Goal: Transaction & Acquisition: Purchase product/service

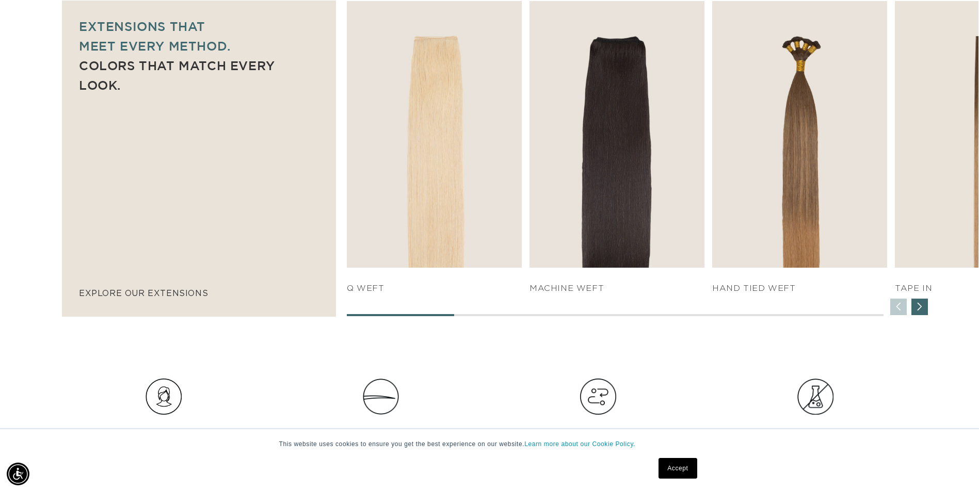
scroll to position [0, 1811]
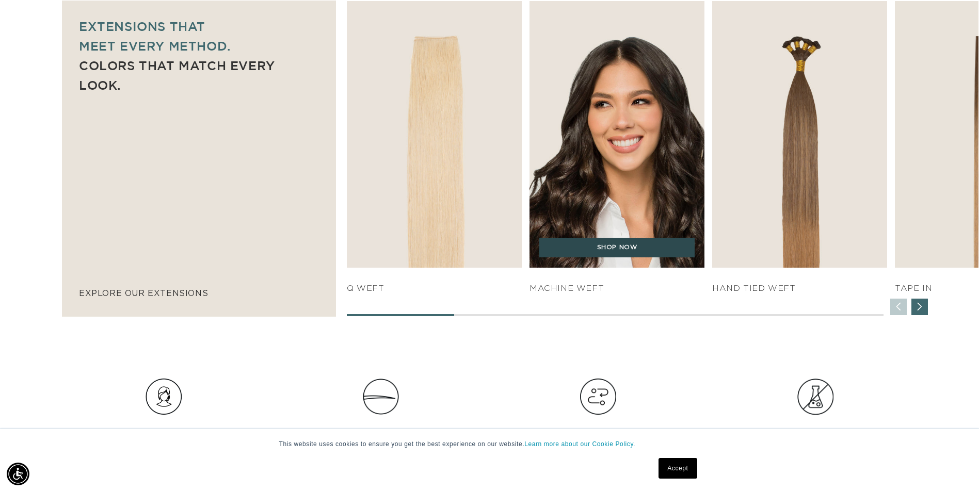
click at [606, 249] on link "SHOP NOW" at bounding box center [616, 248] width 155 height 20
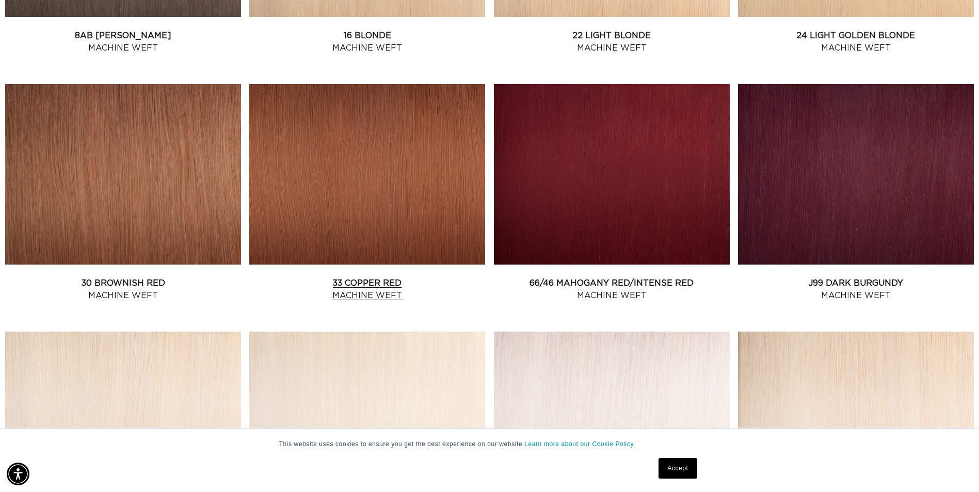
scroll to position [0, 1811]
click at [394, 277] on link "33 Copper Red Machine Weft" at bounding box center [367, 289] width 236 height 25
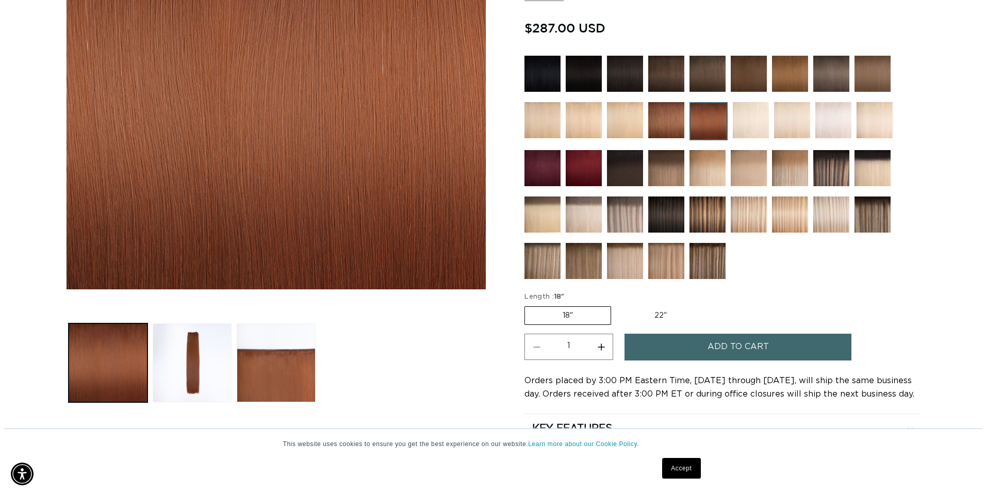
scroll to position [0, 1811]
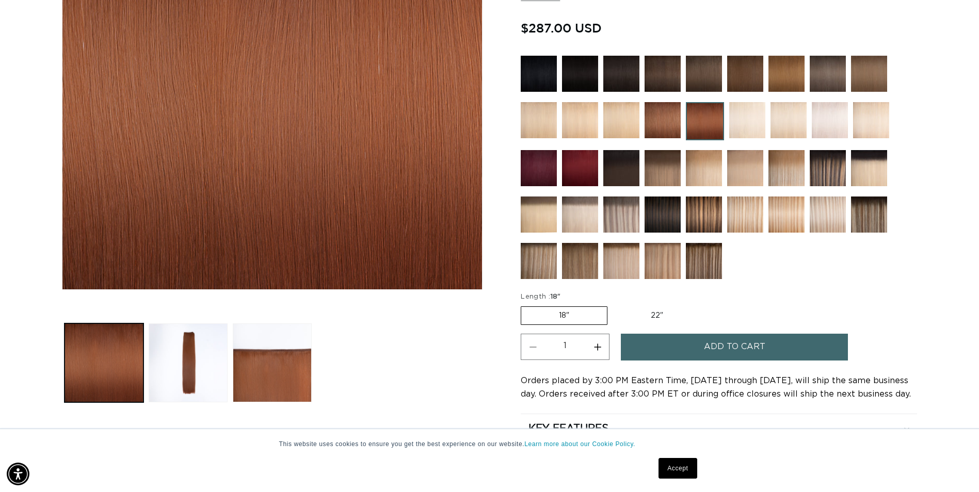
click at [693, 346] on button "Add to cart" at bounding box center [734, 347] width 227 height 26
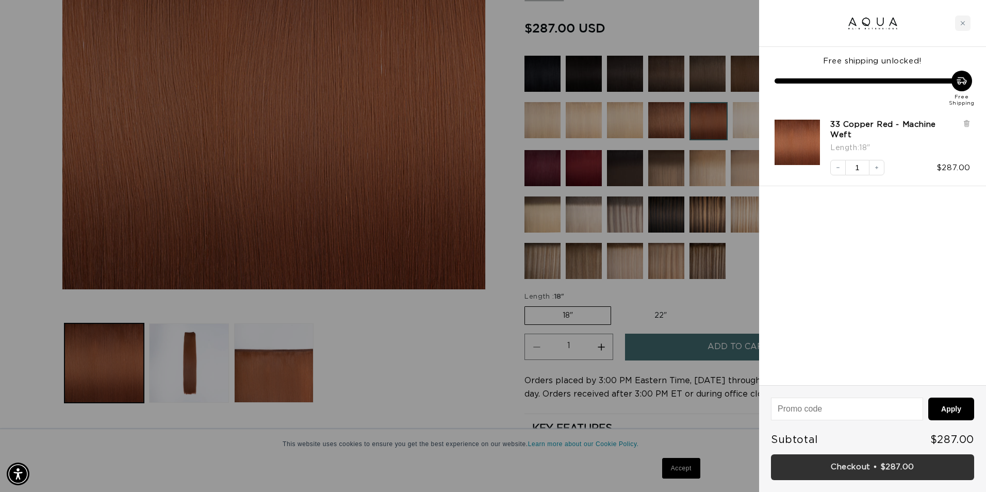
scroll to position [0, 0]
click at [804, 463] on link "Checkout • $287.00" at bounding box center [872, 467] width 203 height 26
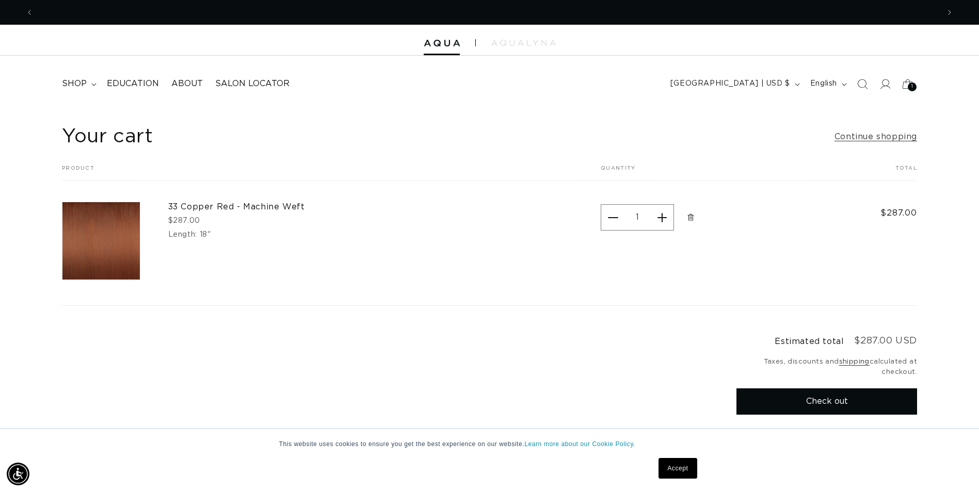
scroll to position [0, 905]
click at [833, 402] on button "Check out" at bounding box center [826, 401] width 181 height 26
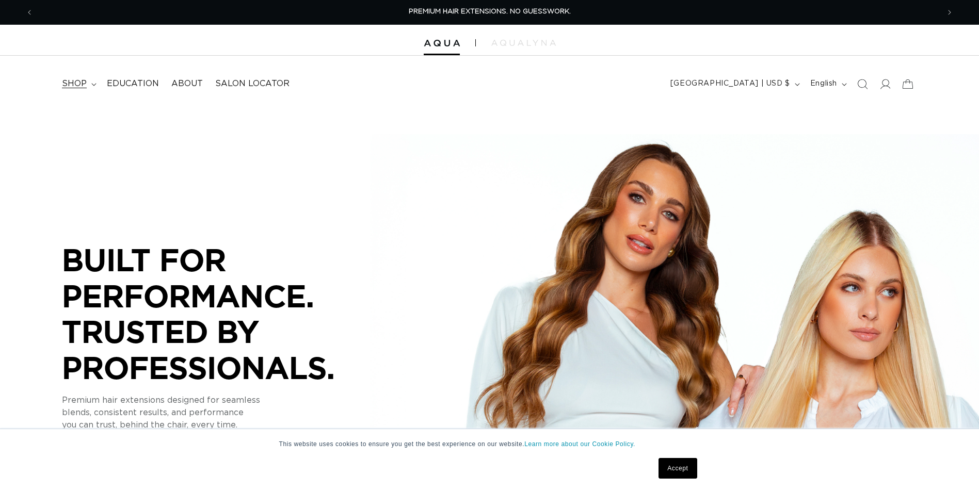
click at [79, 81] on span "shop" at bounding box center [74, 83] width 25 height 11
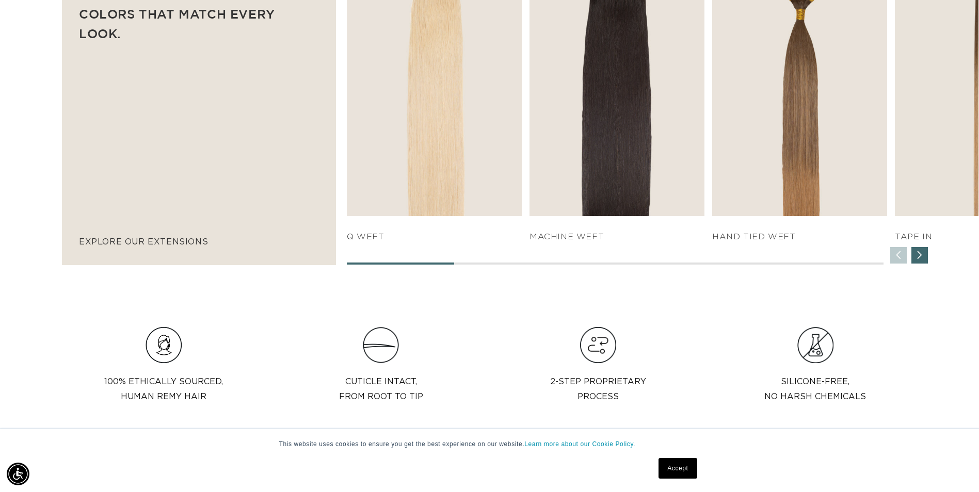
scroll to position [0, 1826]
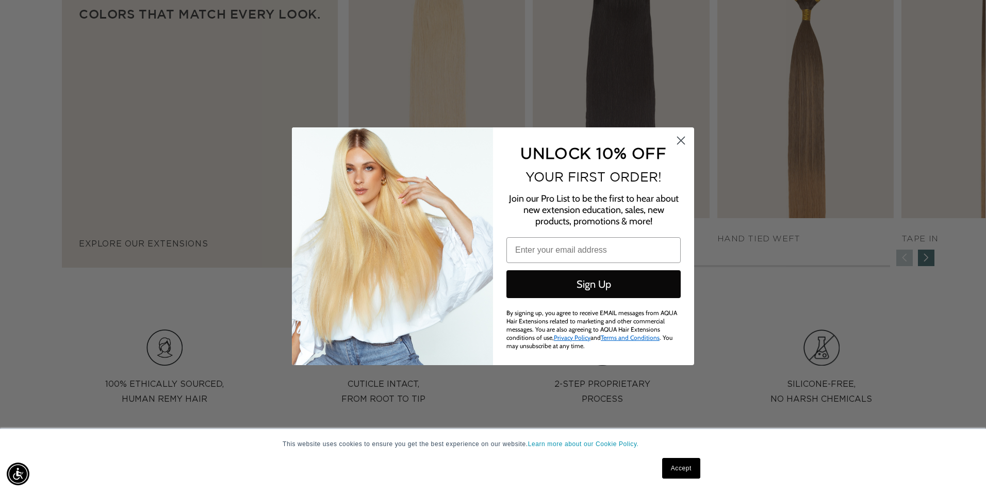
click at [681, 137] on circle "Close dialog" at bounding box center [681, 140] width 17 height 17
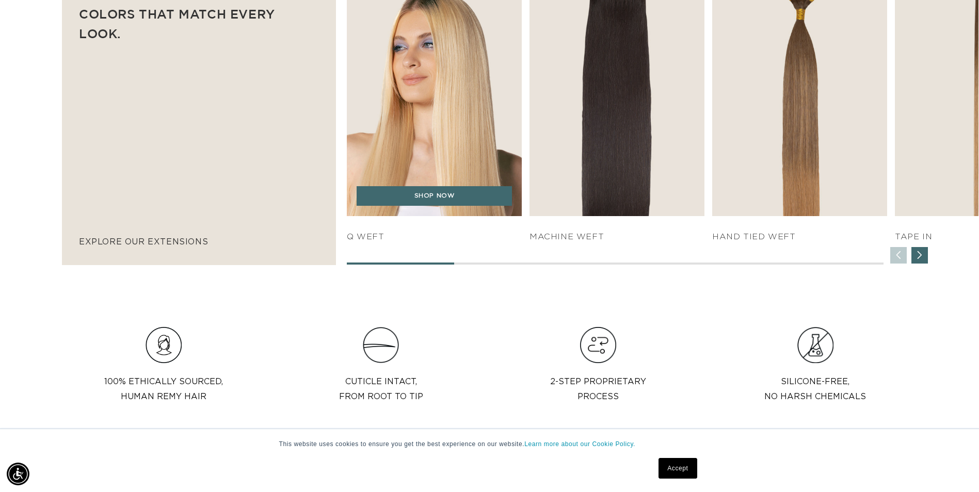
scroll to position [0, 0]
click at [439, 200] on link "SHOP NOW" at bounding box center [433, 196] width 155 height 20
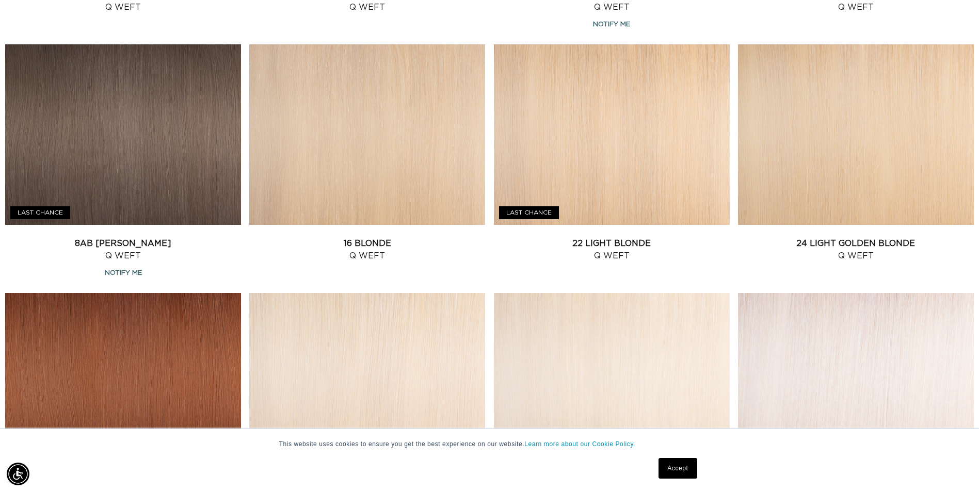
scroll to position [1083, 0]
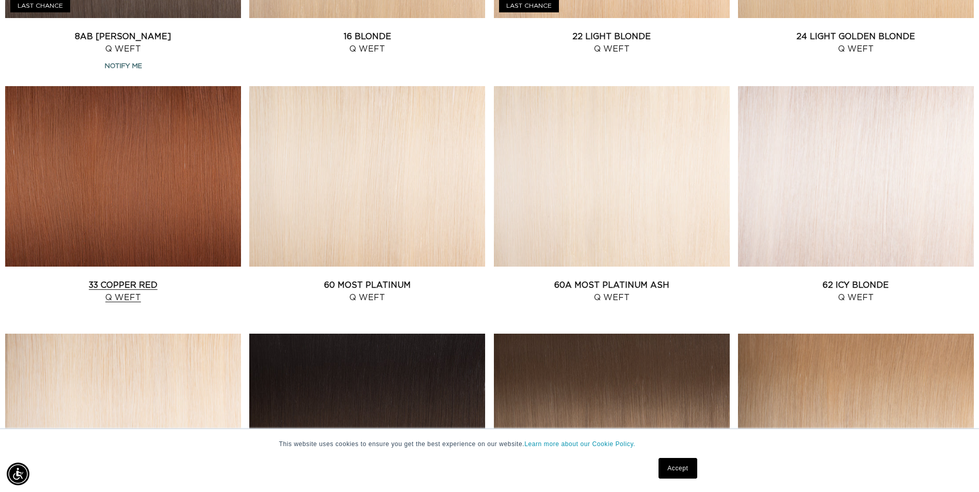
click at [99, 279] on link "33 Copper Red Q Weft" at bounding box center [123, 291] width 236 height 25
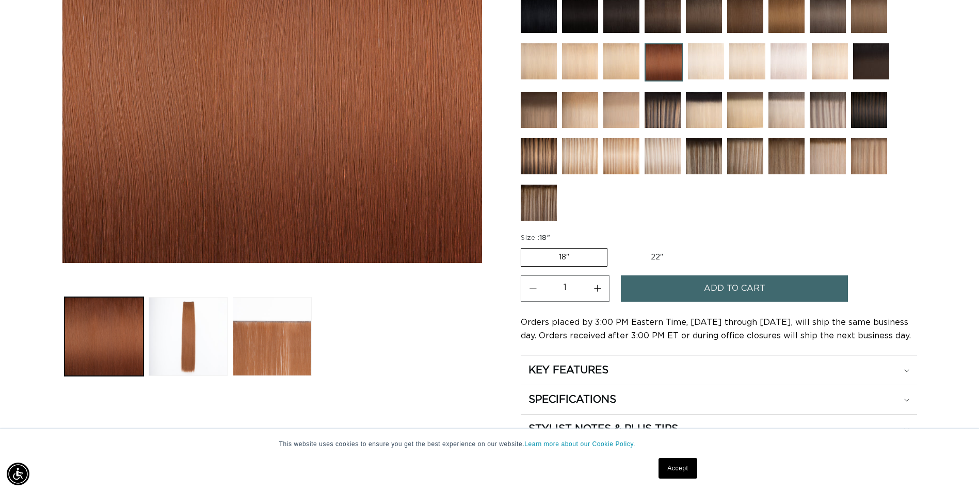
scroll to position [310, 0]
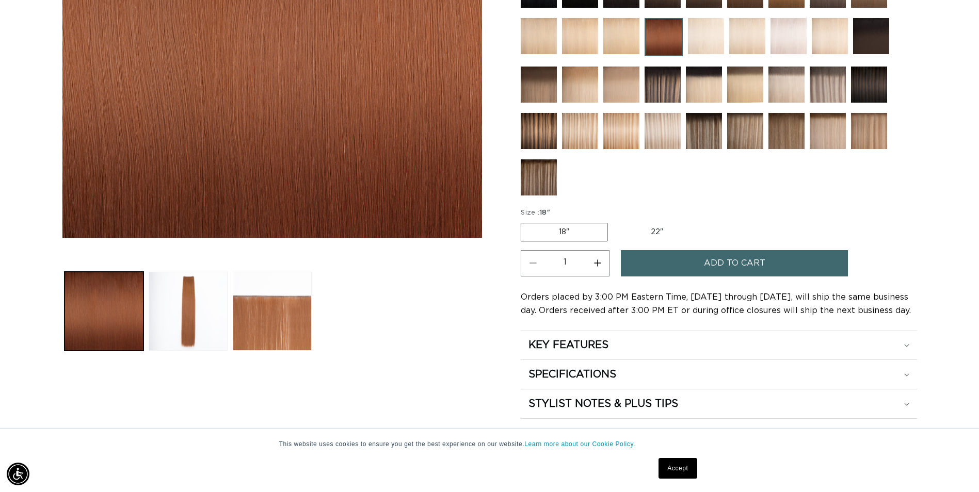
click at [571, 335] on summary "KEY FEATURES" at bounding box center [719, 345] width 396 height 29
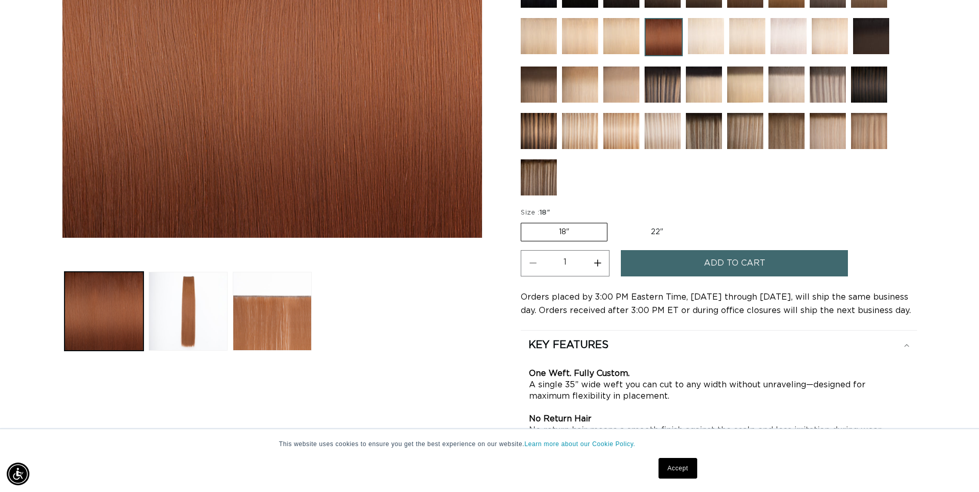
click at [671, 263] on button "Add to cart" at bounding box center [734, 263] width 227 height 26
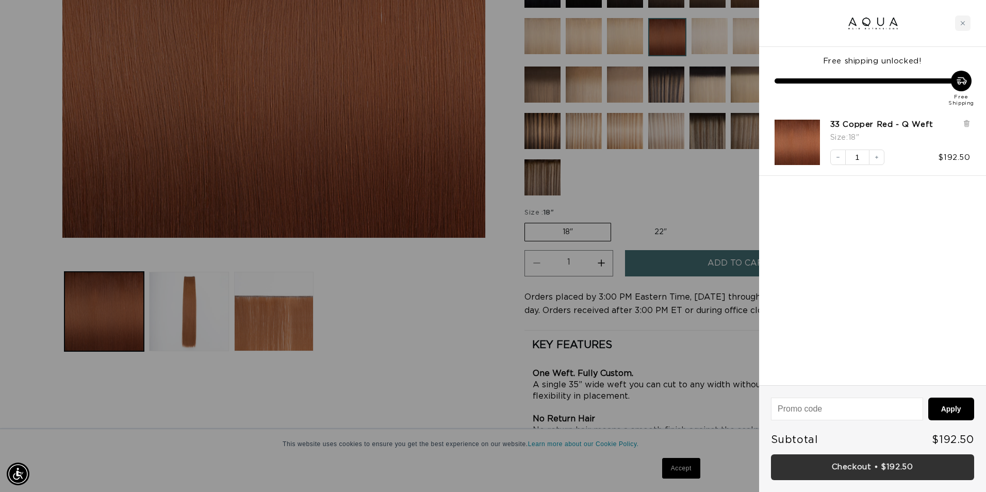
scroll to position [0, 0]
click at [872, 467] on link "Checkout • $192.50" at bounding box center [872, 467] width 203 height 26
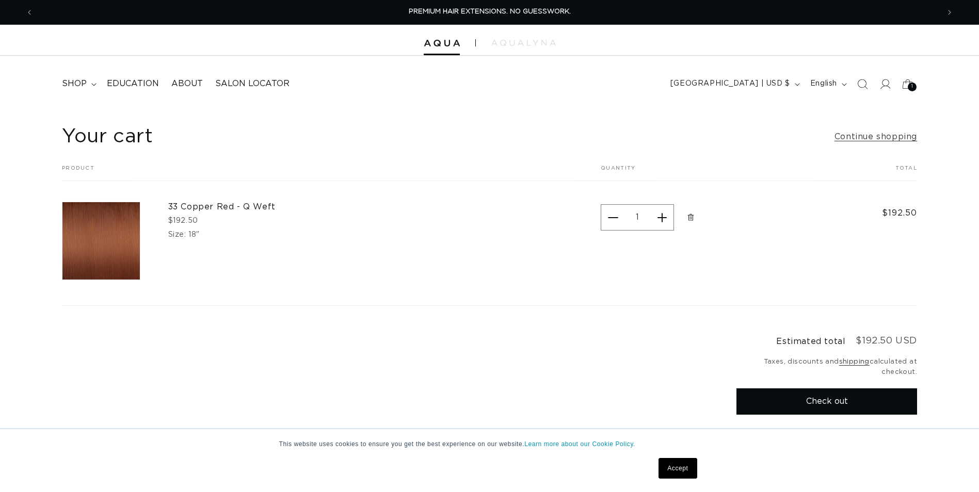
click at [692, 216] on icon "Remove 33 Copper Red - Q Weft - 18&quot;" at bounding box center [691, 218] width 8 height 8
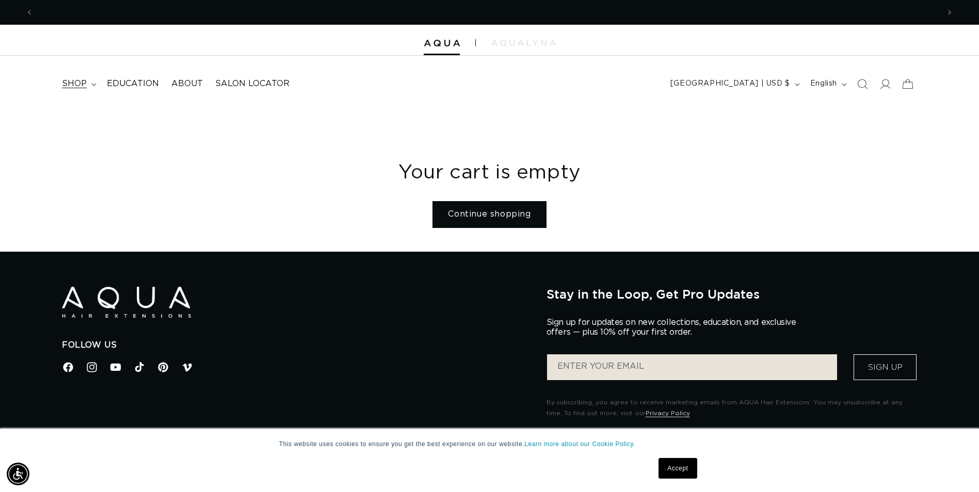
scroll to position [0, 905]
click at [73, 82] on span "shop" at bounding box center [74, 83] width 25 height 11
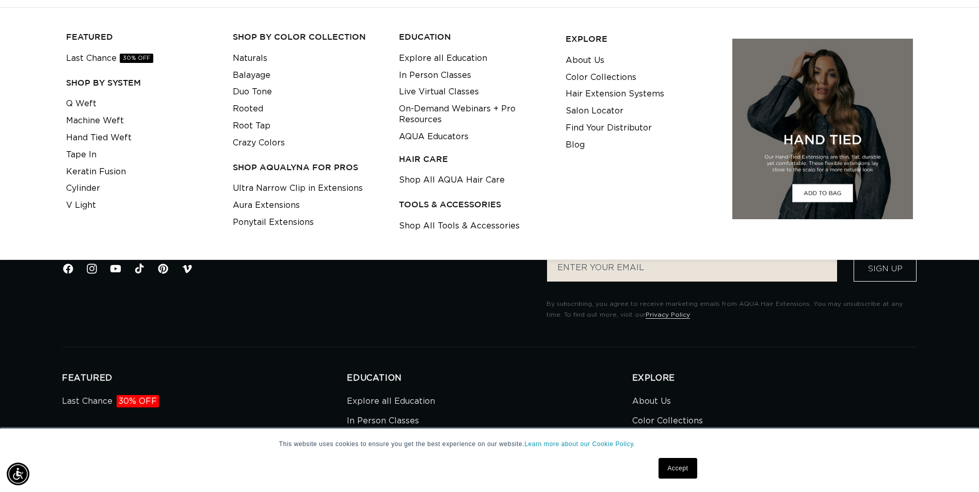
scroll to position [0, 0]
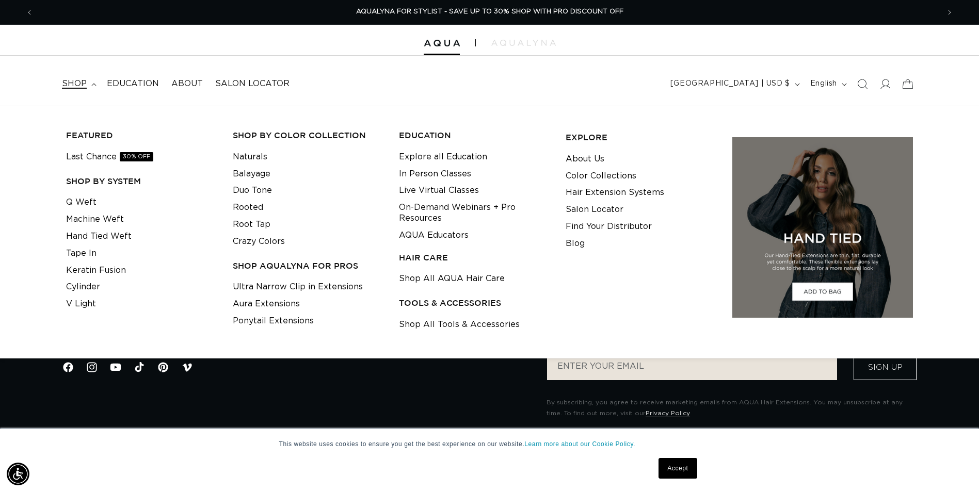
click at [76, 83] on span "shop" at bounding box center [74, 83] width 25 height 11
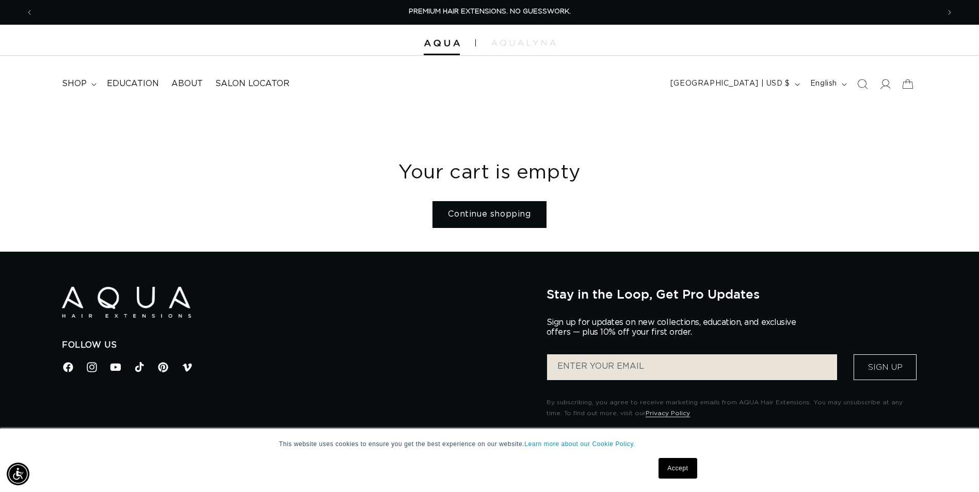
click at [486, 219] on link "Continue shopping" at bounding box center [488, 214] width 113 height 26
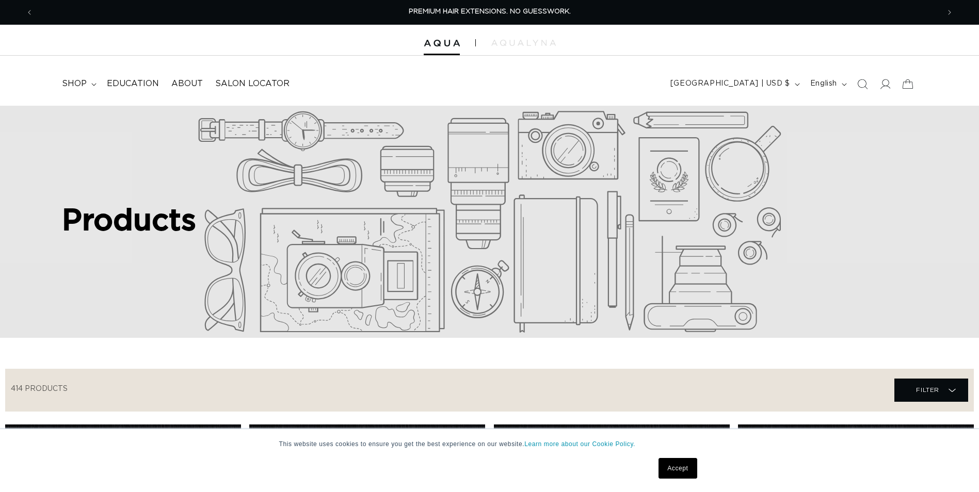
click at [78, 80] on span "shop" at bounding box center [74, 83] width 25 height 11
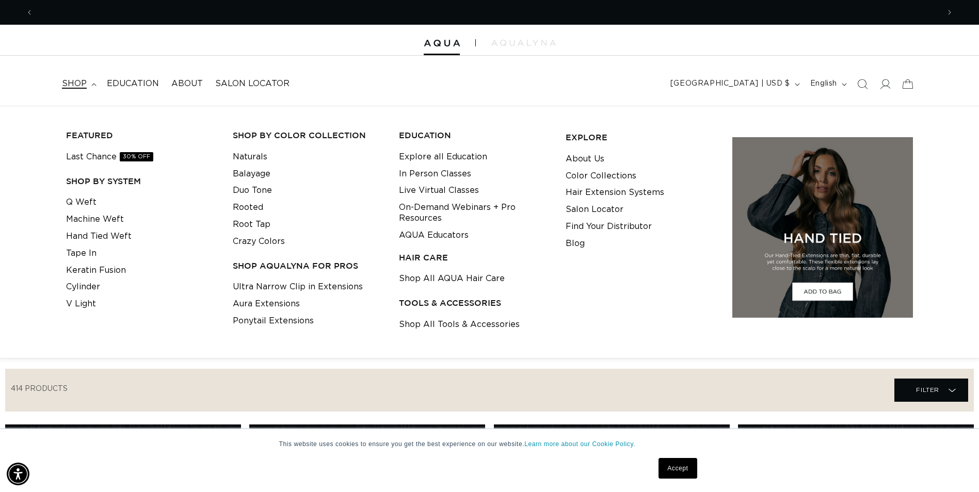
scroll to position [0, 905]
click at [71, 83] on span "shop" at bounding box center [74, 83] width 25 height 11
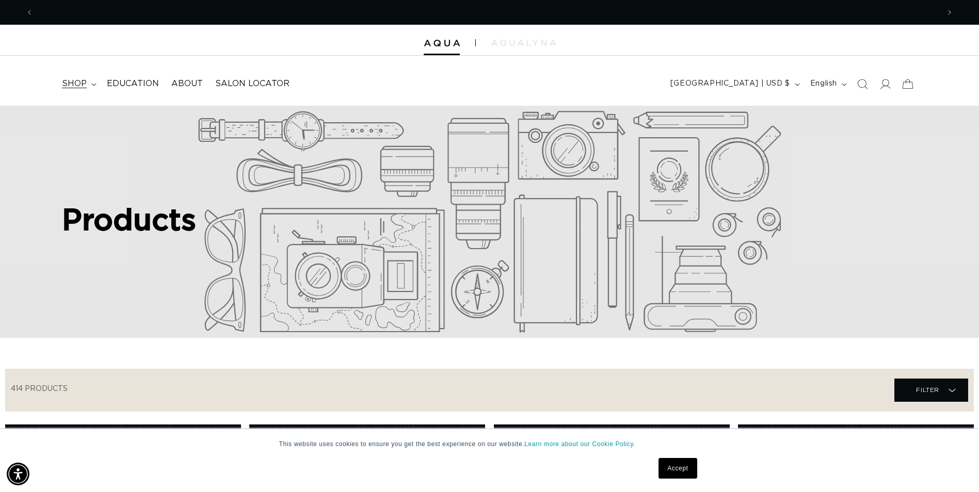
scroll to position [0, 1811]
click at [80, 83] on span "shop" at bounding box center [74, 83] width 25 height 11
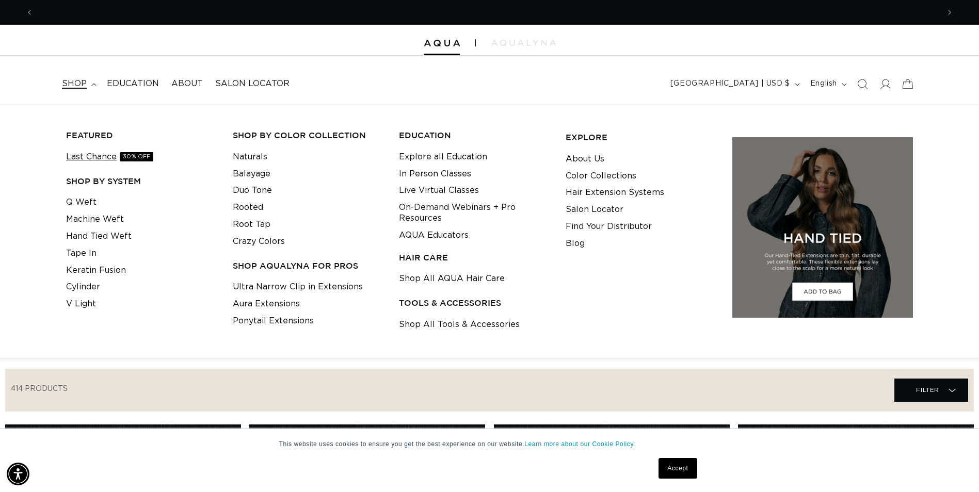
scroll to position [0, 0]
click at [81, 204] on link "Q Weft" at bounding box center [81, 202] width 30 height 17
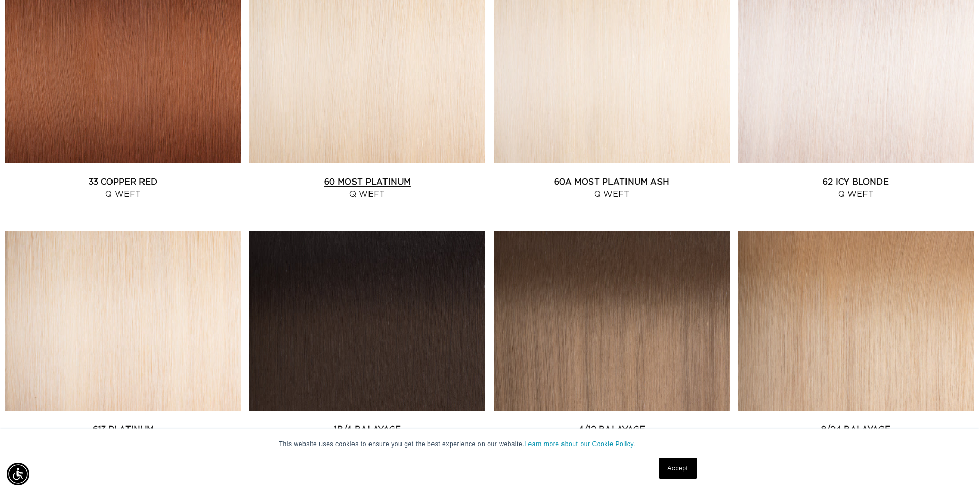
scroll to position [0, 1811]
click at [386, 176] on link "60 Most Platinum Q Weft" at bounding box center [367, 188] width 236 height 25
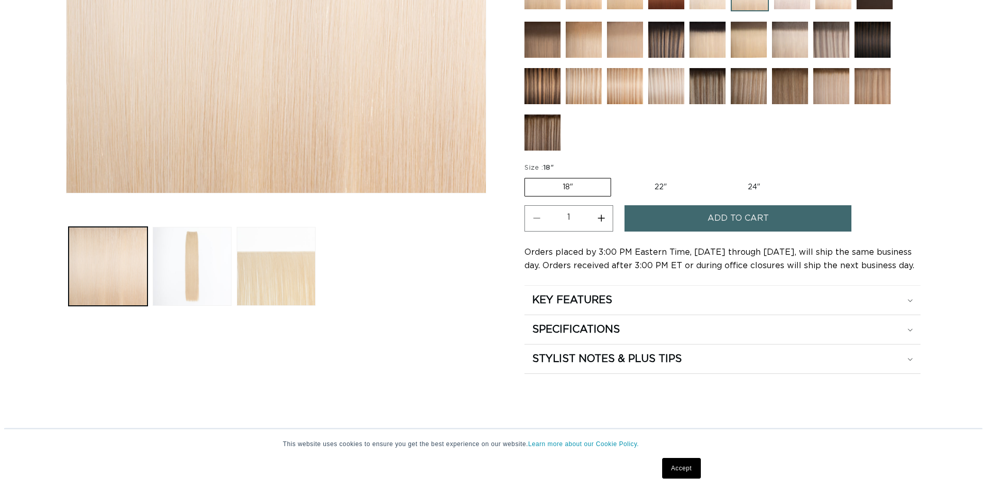
scroll to position [361, 0]
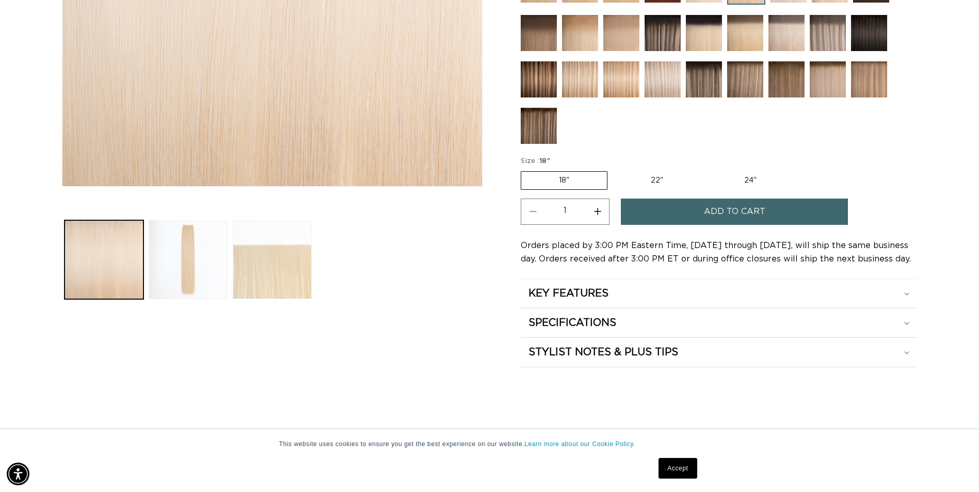
click at [730, 207] on span "Add to cart" at bounding box center [734, 212] width 61 height 26
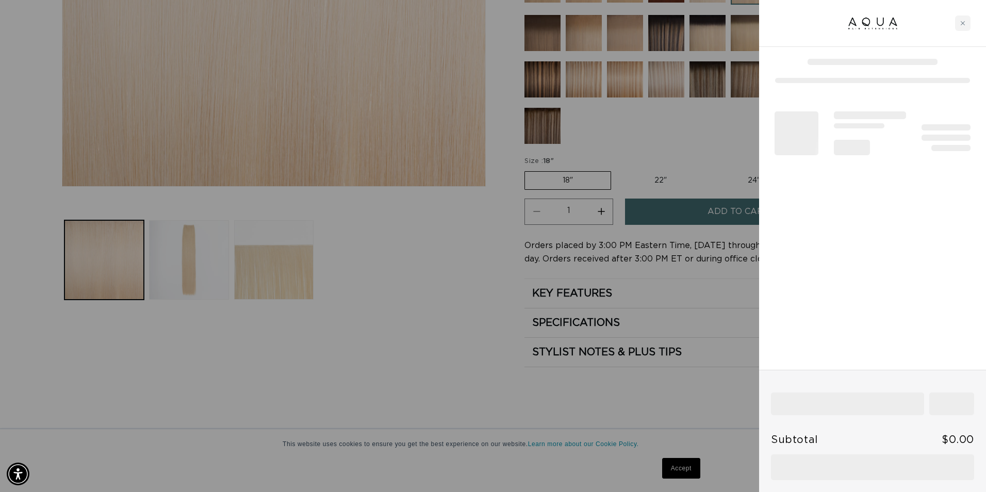
scroll to position [0, 913]
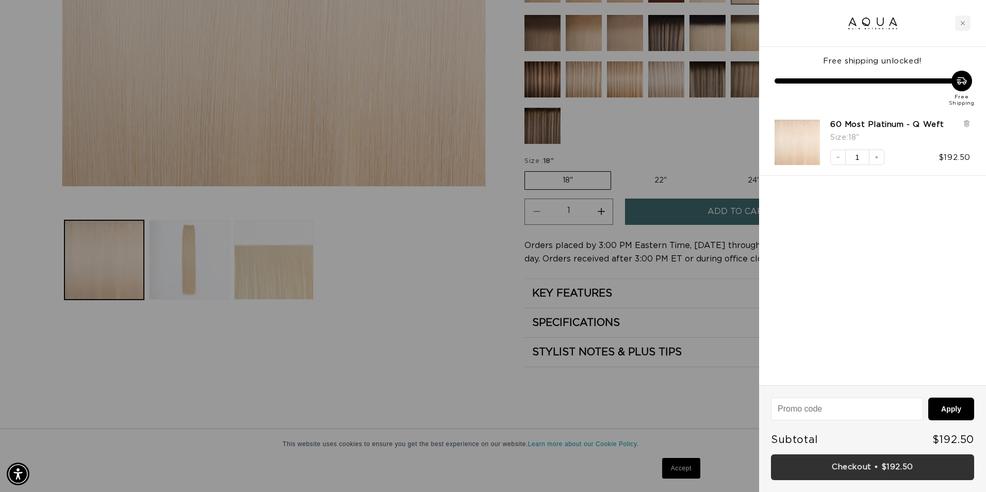
click at [844, 463] on link "Checkout • $192.50" at bounding box center [872, 467] width 203 height 26
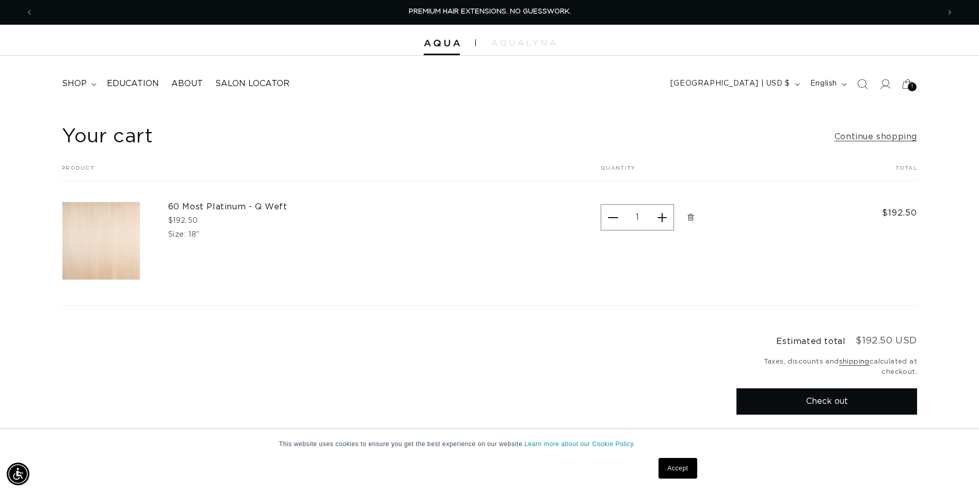
click at [687, 218] on icon "Remove 60 Most Platinum - Q Weft - 18&quot;" at bounding box center [691, 218] width 8 height 8
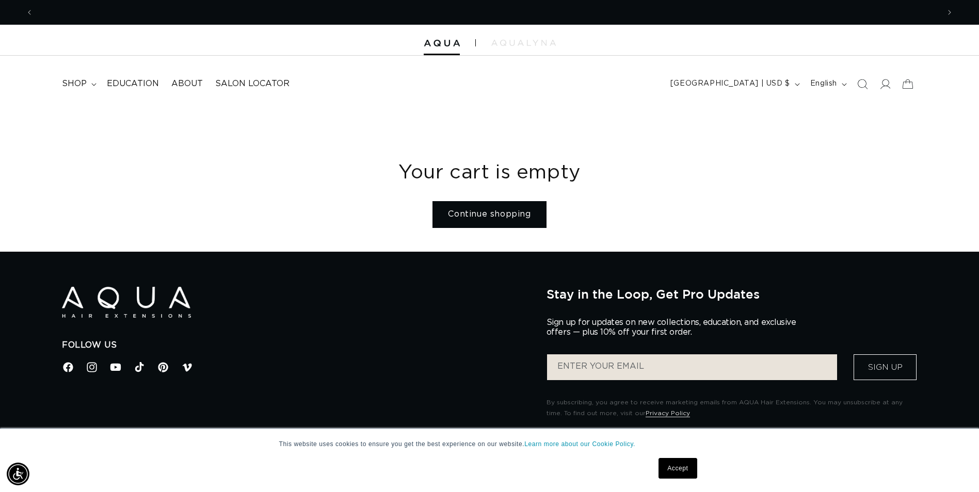
scroll to position [0, 1811]
click at [504, 219] on link "Continue shopping" at bounding box center [488, 214] width 113 height 26
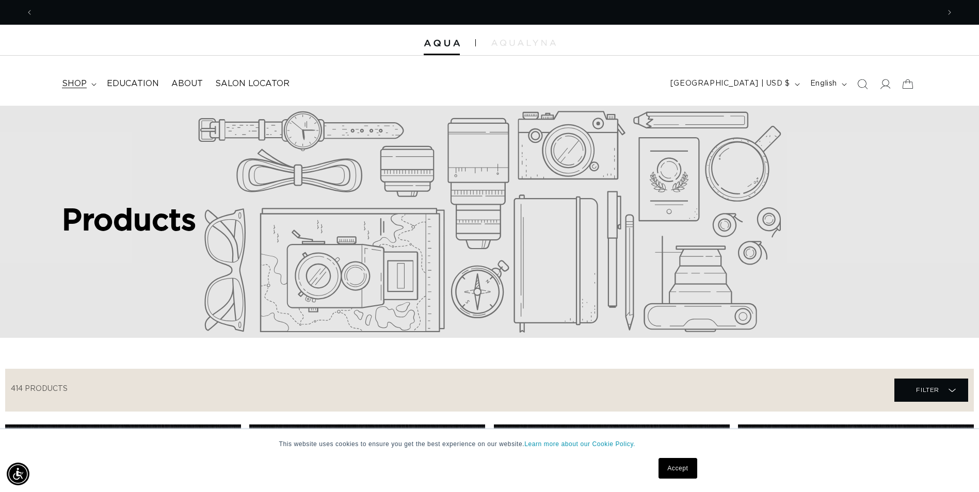
scroll to position [0, 905]
click at [31, 13] on icon "Previous announcement" at bounding box center [30, 12] width 4 height 11
click at [82, 81] on span "shop" at bounding box center [74, 83] width 25 height 11
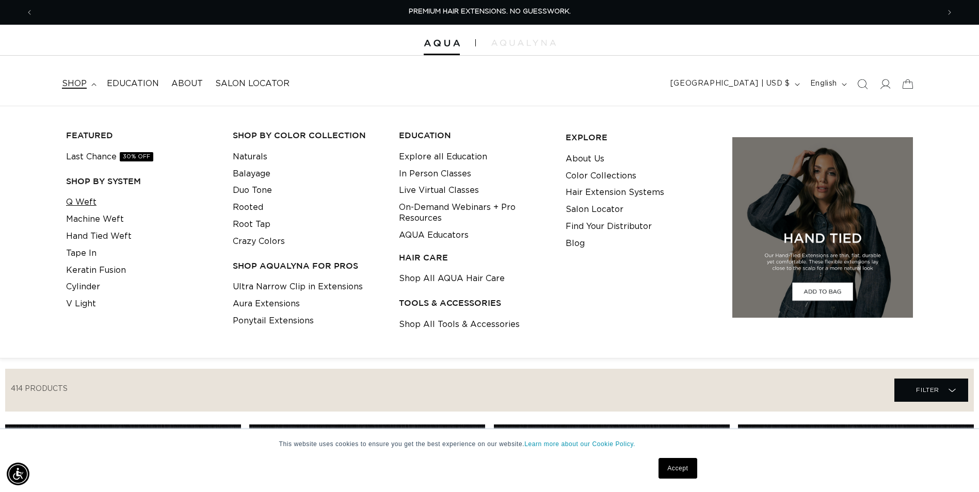
click at [90, 203] on link "Q Weft" at bounding box center [81, 202] width 30 height 17
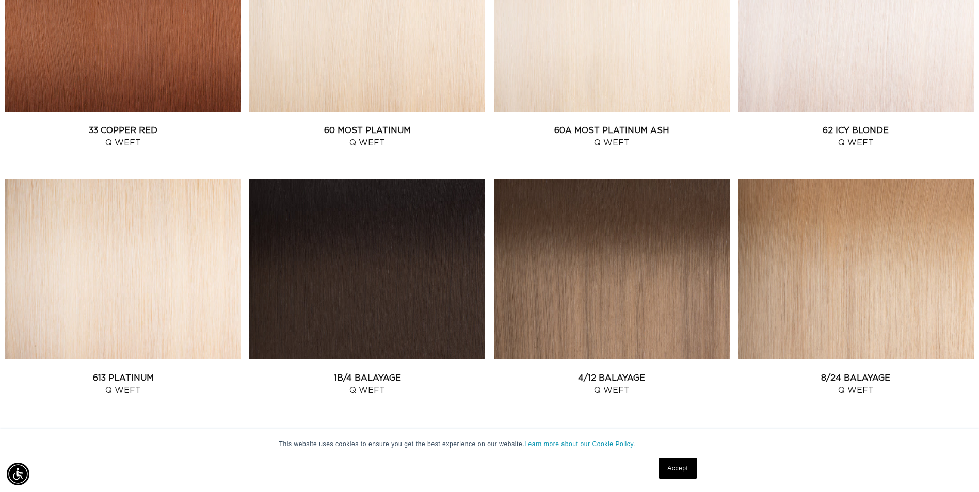
scroll to position [0, 905]
click at [136, 124] on link "33 Copper Red Q Weft" at bounding box center [123, 136] width 236 height 25
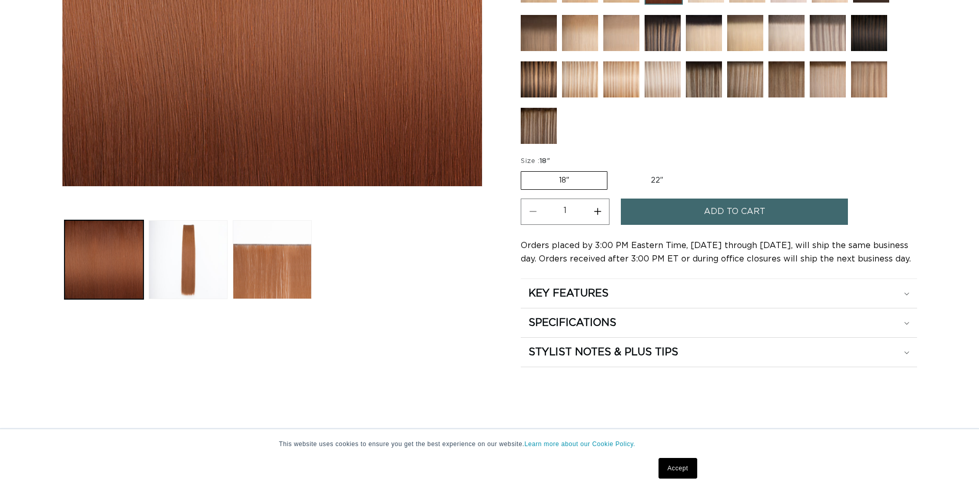
click at [754, 215] on span "Add to cart" at bounding box center [734, 212] width 61 height 26
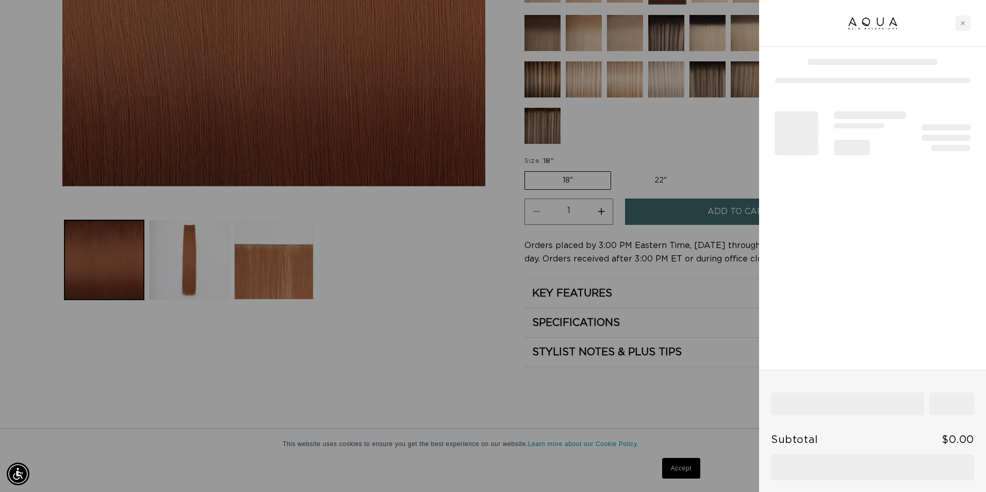
scroll to position [0, 1826]
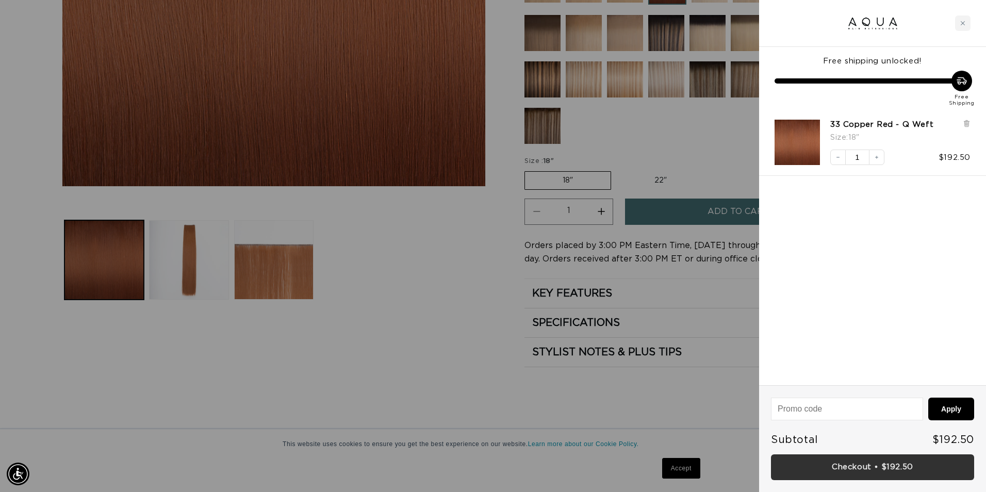
click at [847, 470] on link "Checkout • $192.50" at bounding box center [872, 467] width 203 height 26
